Goal: Information Seeking & Learning: Learn about a topic

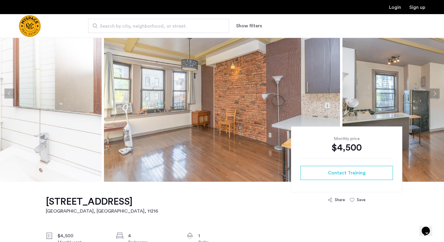
scroll to position [34, 0]
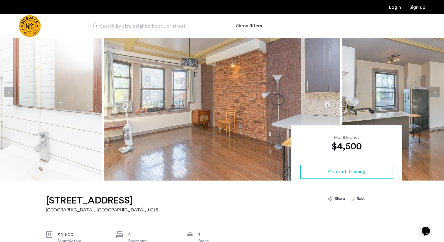
click at [434, 89] on button "Next apartment" at bounding box center [435, 92] width 10 height 10
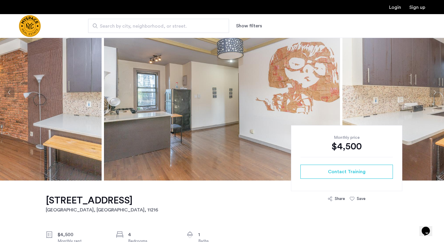
click at [434, 89] on button "Next apartment" at bounding box center [435, 92] width 10 height 10
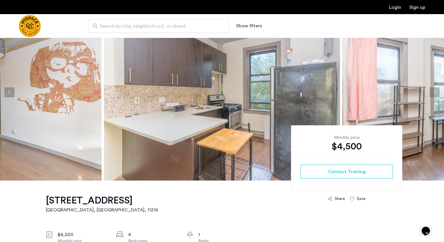
click at [434, 89] on button "Next apartment" at bounding box center [435, 92] width 10 height 10
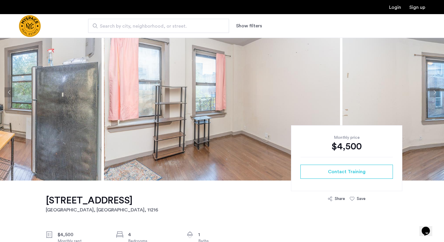
click at [434, 89] on button "Next apartment" at bounding box center [435, 92] width 10 height 10
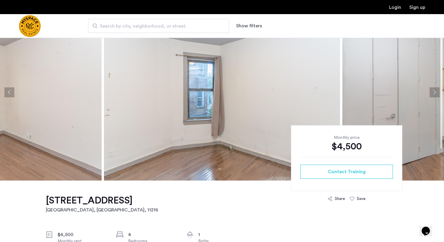
click at [434, 89] on button "Next apartment" at bounding box center [435, 92] width 10 height 10
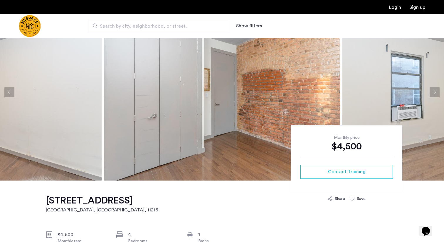
click at [434, 89] on button "Next apartment" at bounding box center [435, 92] width 10 height 10
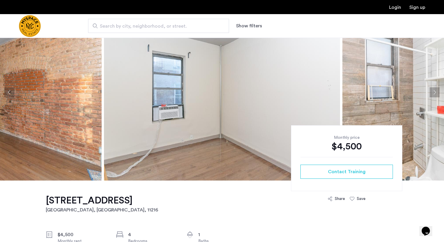
click at [434, 89] on button "Next apartment" at bounding box center [435, 92] width 10 height 10
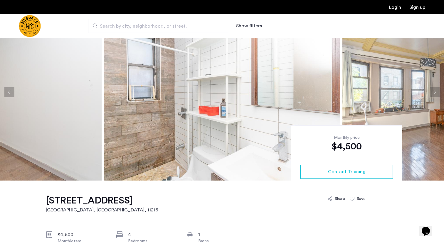
click at [434, 89] on button "Next apartment" at bounding box center [435, 92] width 10 height 10
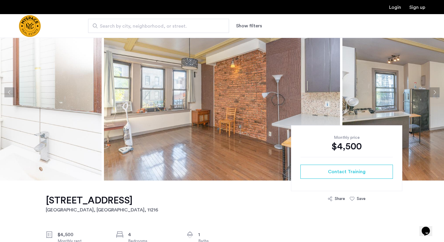
click at [434, 89] on button "Next apartment" at bounding box center [435, 92] width 10 height 10
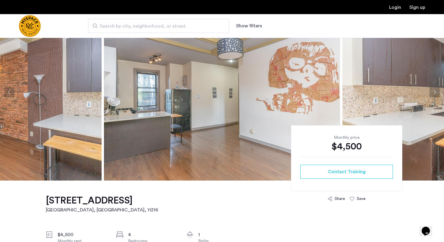
click at [436, 92] on button "Next apartment" at bounding box center [435, 92] width 10 height 10
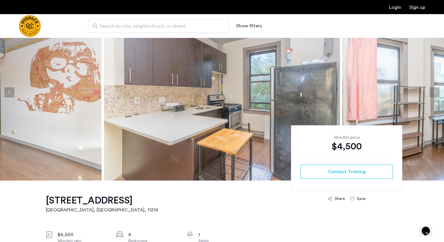
click at [436, 92] on button "Next apartment" at bounding box center [435, 92] width 10 height 10
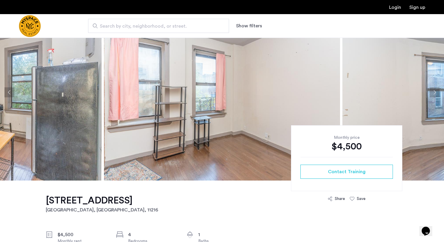
click at [436, 92] on button "Next apartment" at bounding box center [435, 92] width 10 height 10
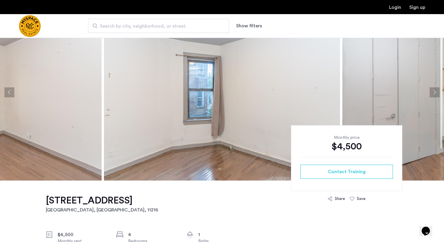
click at [436, 92] on button "Next apartment" at bounding box center [435, 92] width 10 height 10
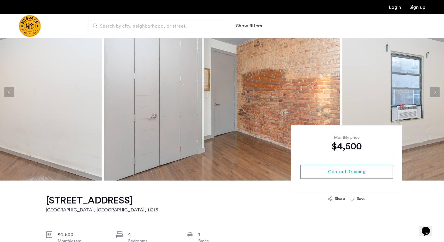
click at [281, 22] on div "Search by city, neighborhood, or street. Show filters" at bounding box center [250, 26] width 349 height 14
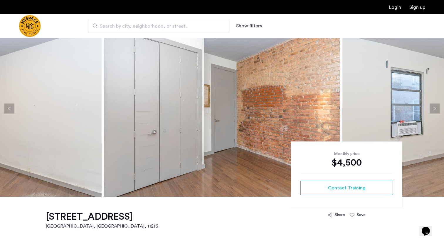
scroll to position [0, 0]
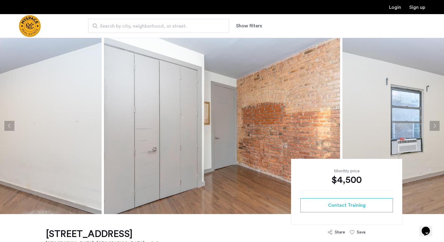
click at [281, 20] on div "Search by city, neighborhood, or street. Show filters" at bounding box center [222, 26] width 444 height 24
click at [281, 21] on div "Search by city, neighborhood, or street. Show filters" at bounding box center [250, 26] width 349 height 14
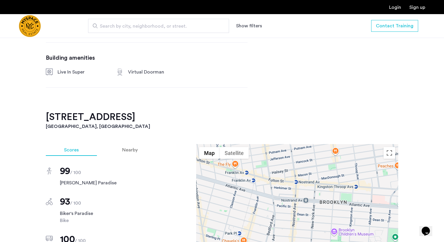
scroll to position [370, 0]
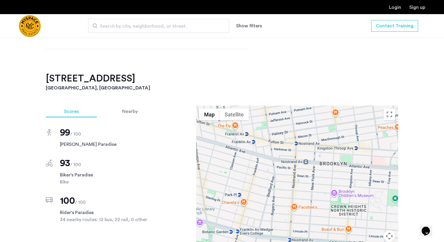
click at [299, 70] on div "[STREET_ADDRESS] $4,500 Monthly rent 4 Bedrooms 1 Baths multi-family Property t…" at bounding box center [222, 147] width 370 height 607
click at [416, 100] on div "[STREET_ADDRESS] $4,500 Monthly rent 4 Bedrooms 1 Baths multi-family Property t…" at bounding box center [222, 147] width 444 height 607
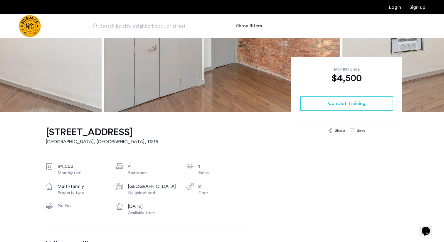
scroll to position [103, 0]
